Goal: Consume media (video, audio)

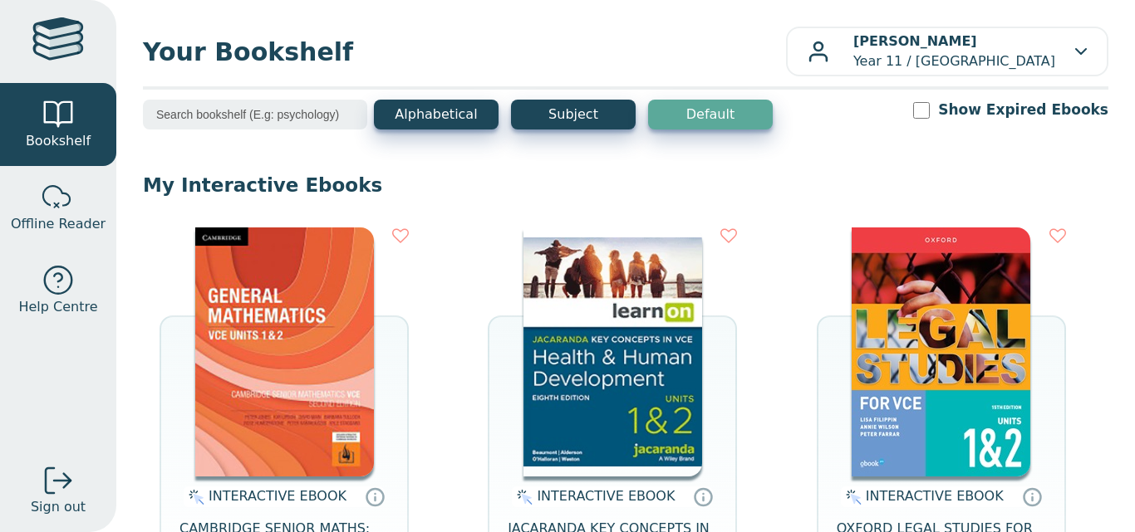
scroll to position [44, 0]
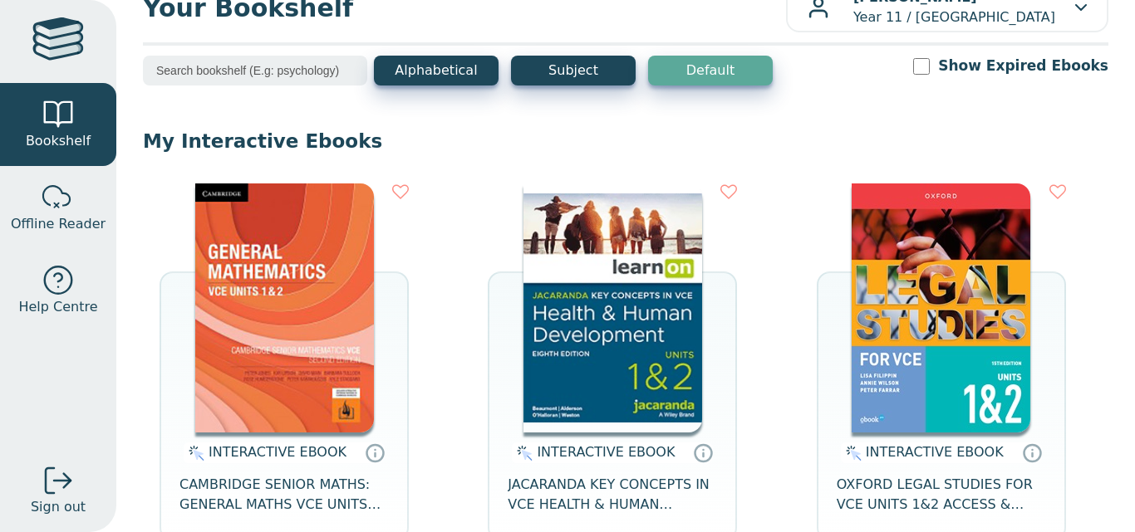
click at [622, 342] on img at bounding box center [612, 308] width 179 height 249
click at [512, 43] on div at bounding box center [625, 43] width 965 height 3
